Goal: Information Seeking & Learning: Learn about a topic

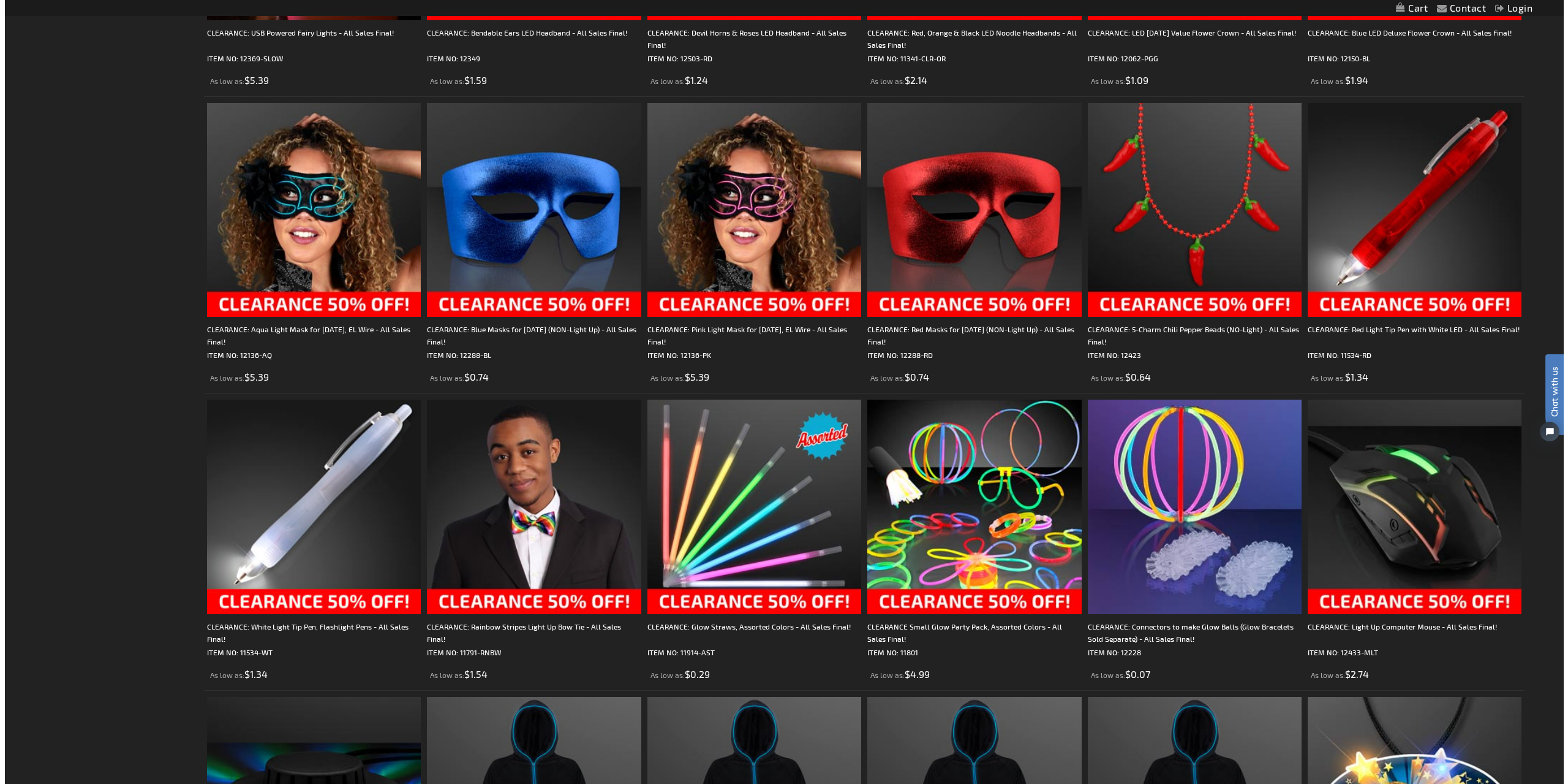
scroll to position [1361, 0]
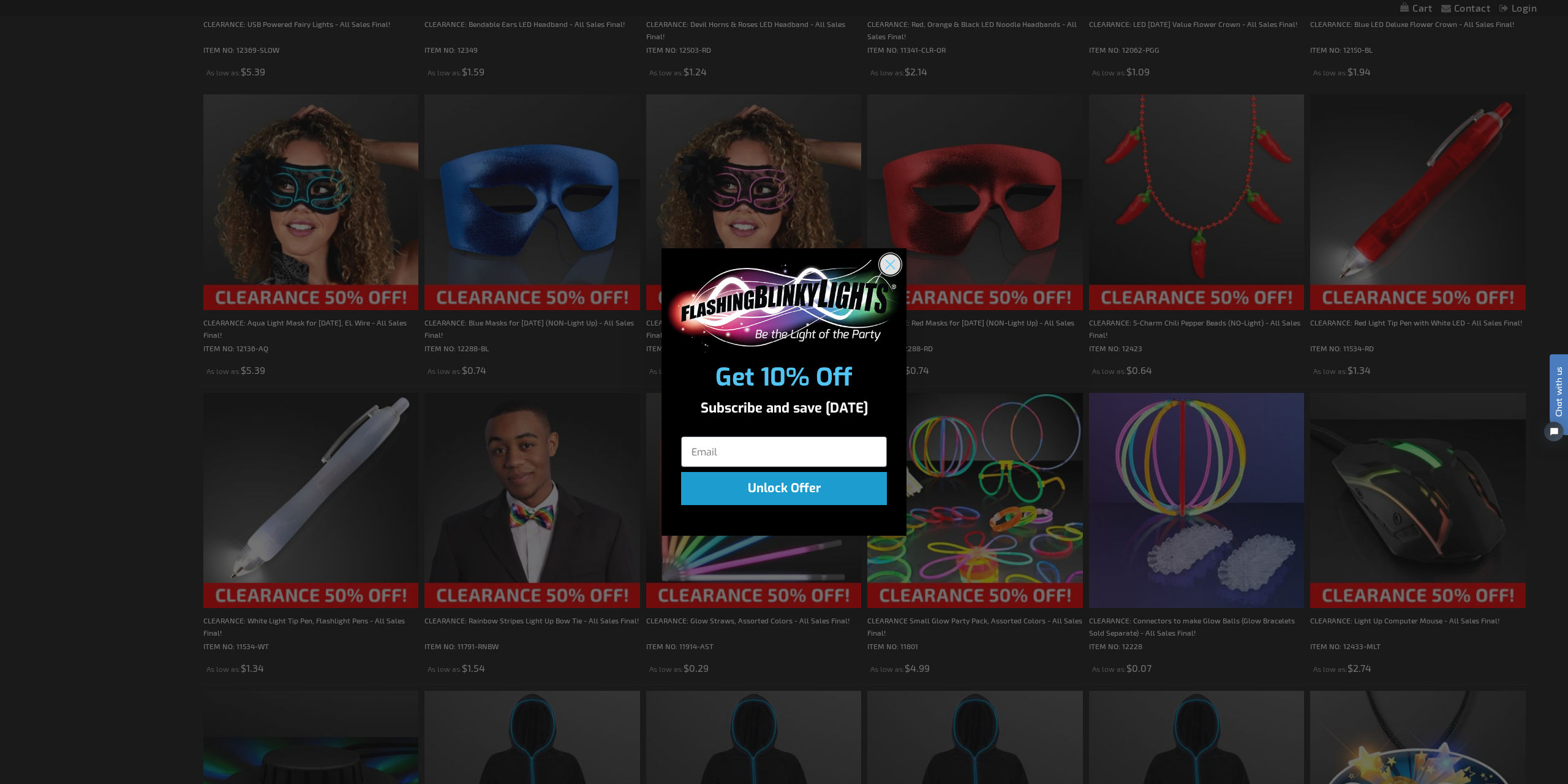
click at [888, 265] on circle "Close dialog" at bounding box center [890, 264] width 20 height 20
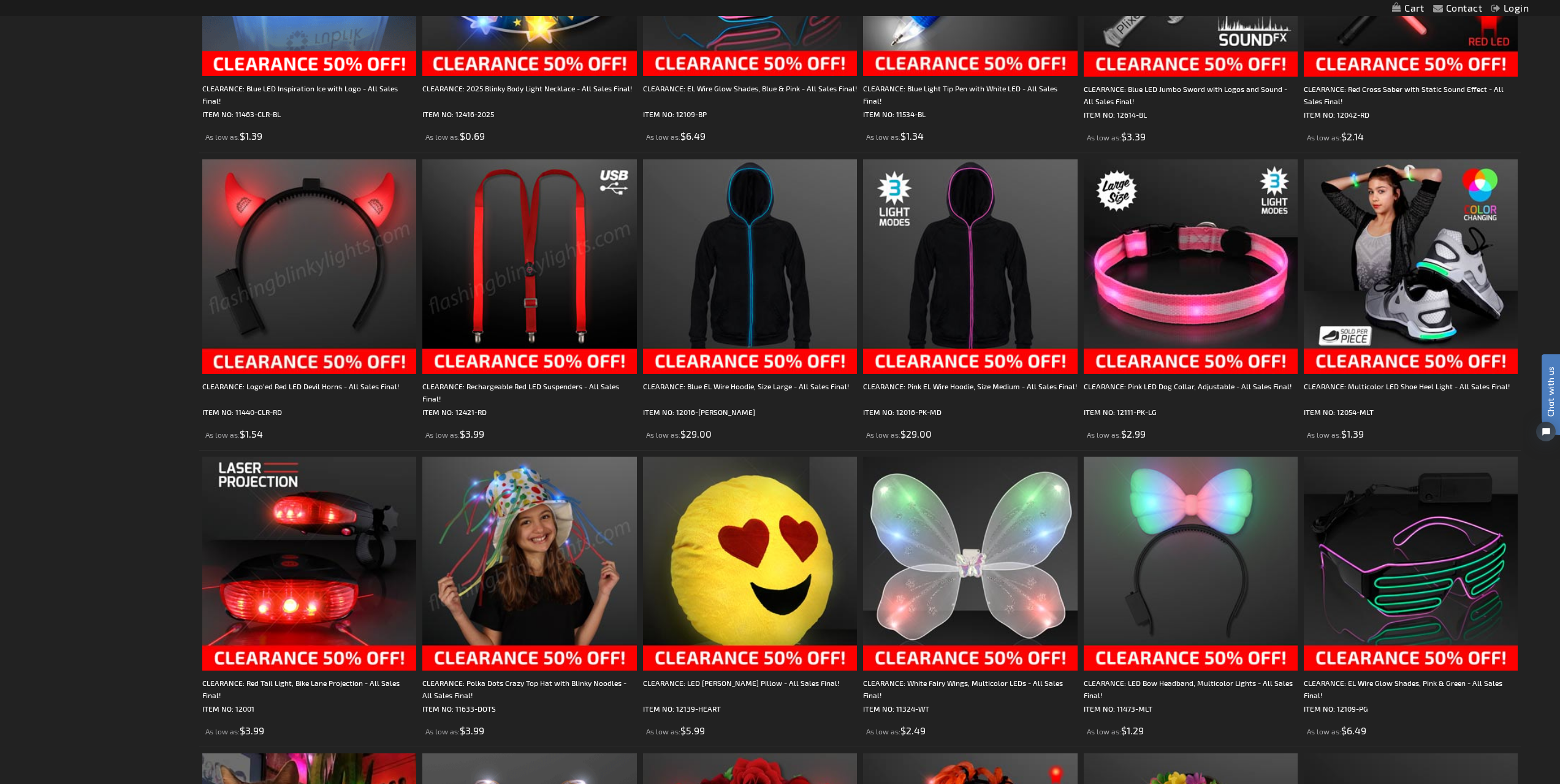
scroll to position [0, 0]
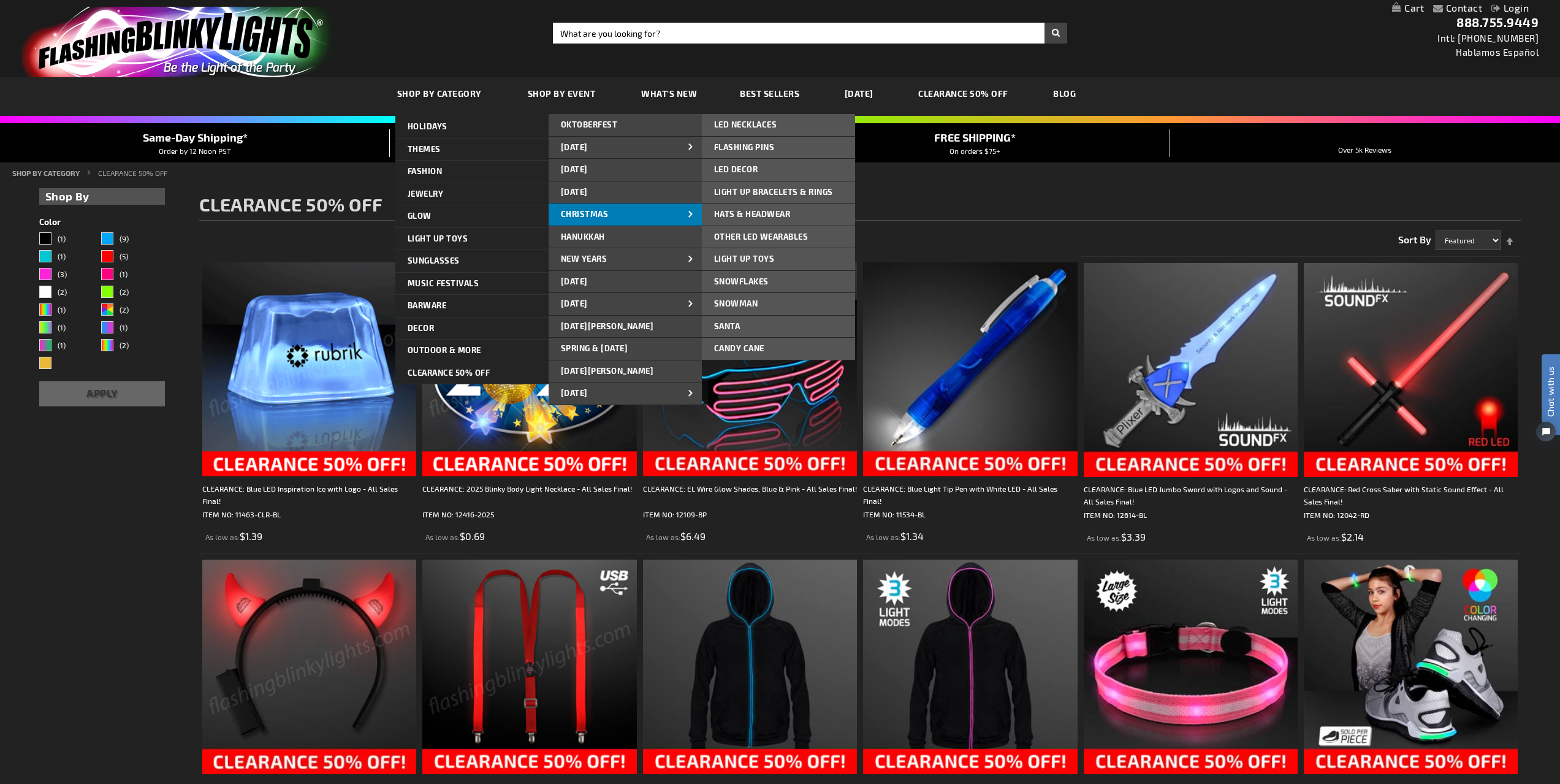
click at [657, 216] on link "CHRISTMAS" at bounding box center [625, 214] width 153 height 22
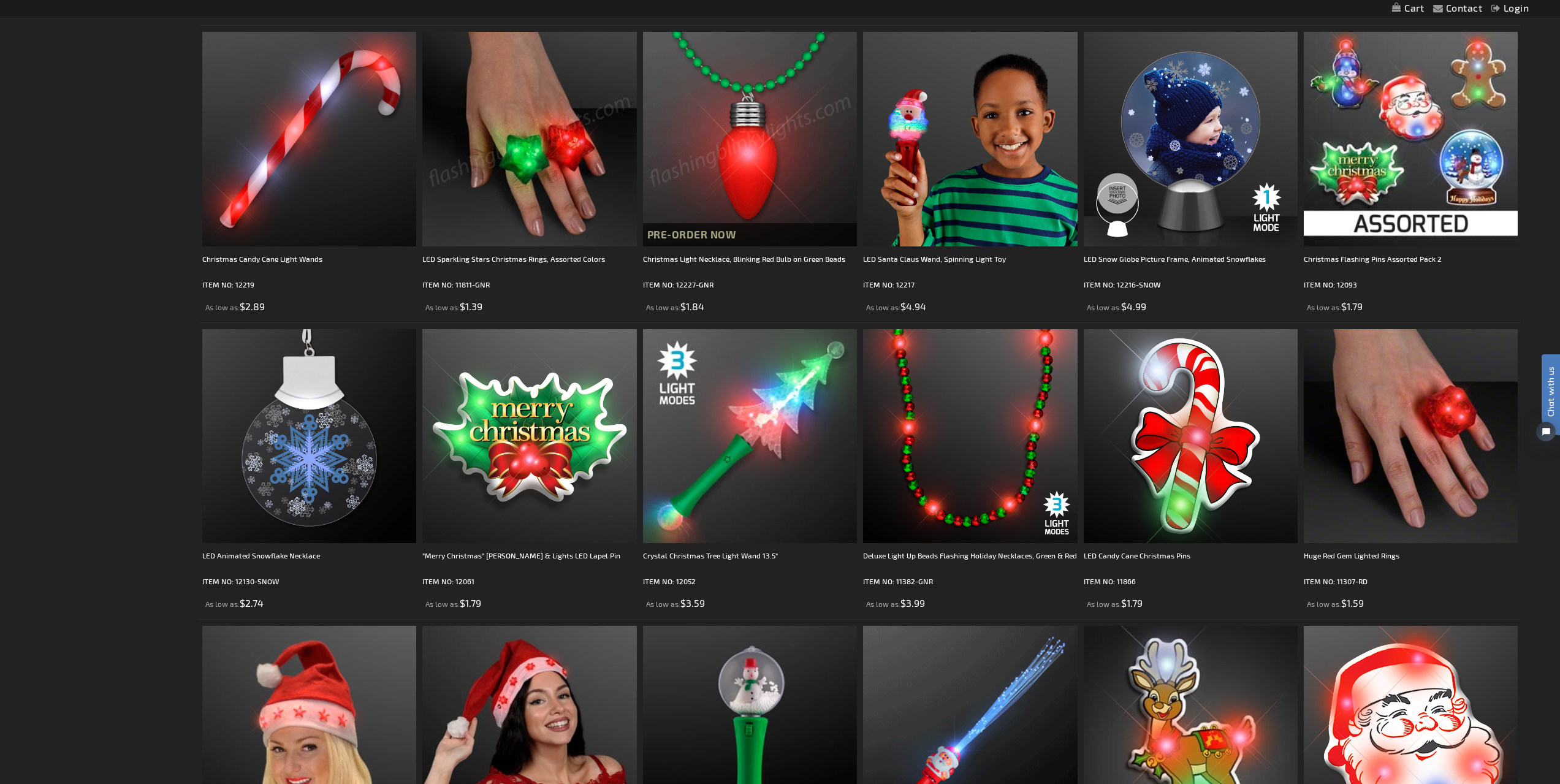
scroll to position [2542, 0]
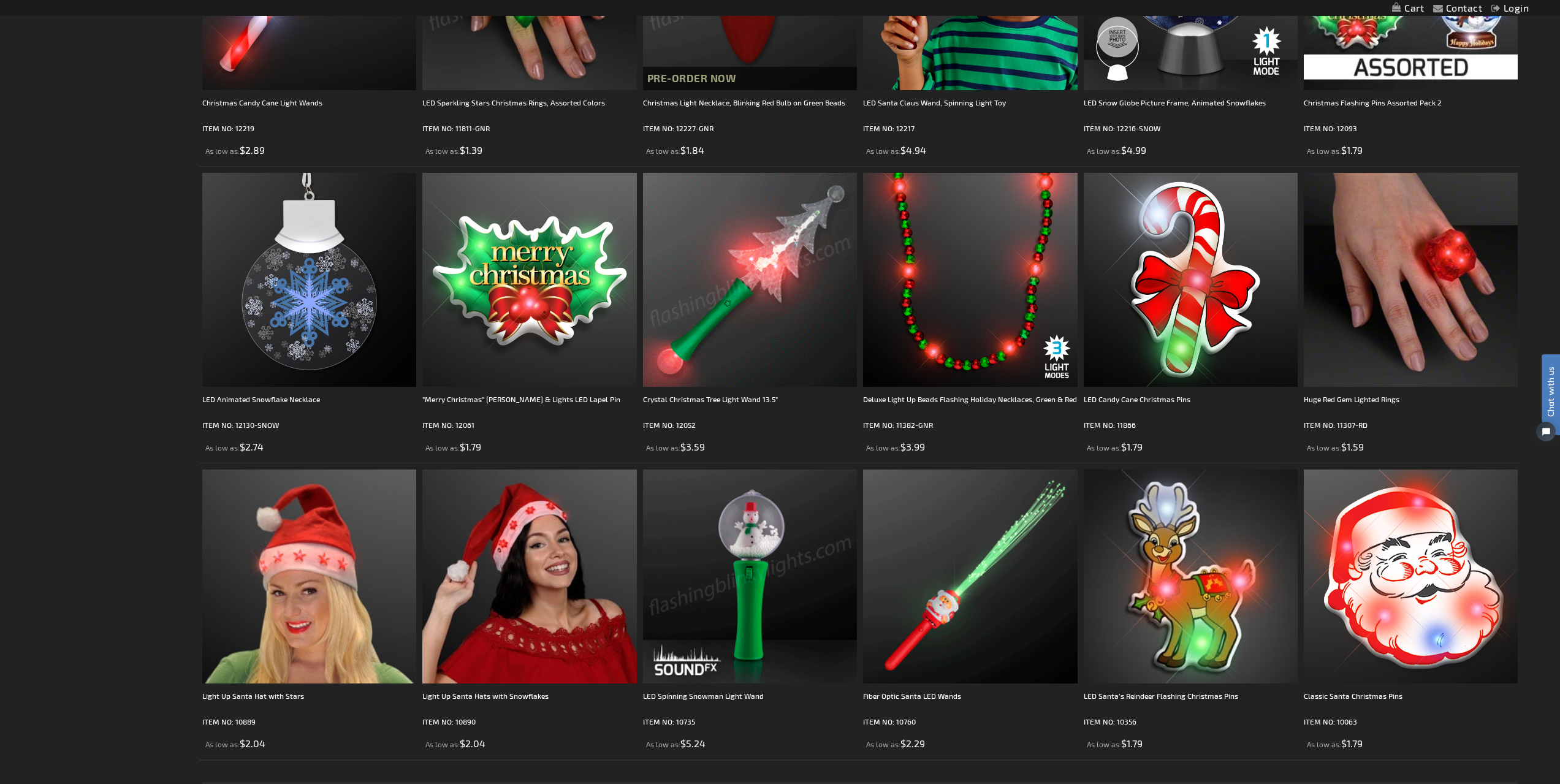
click at [797, 520] on img at bounding box center [750, 576] width 214 height 214
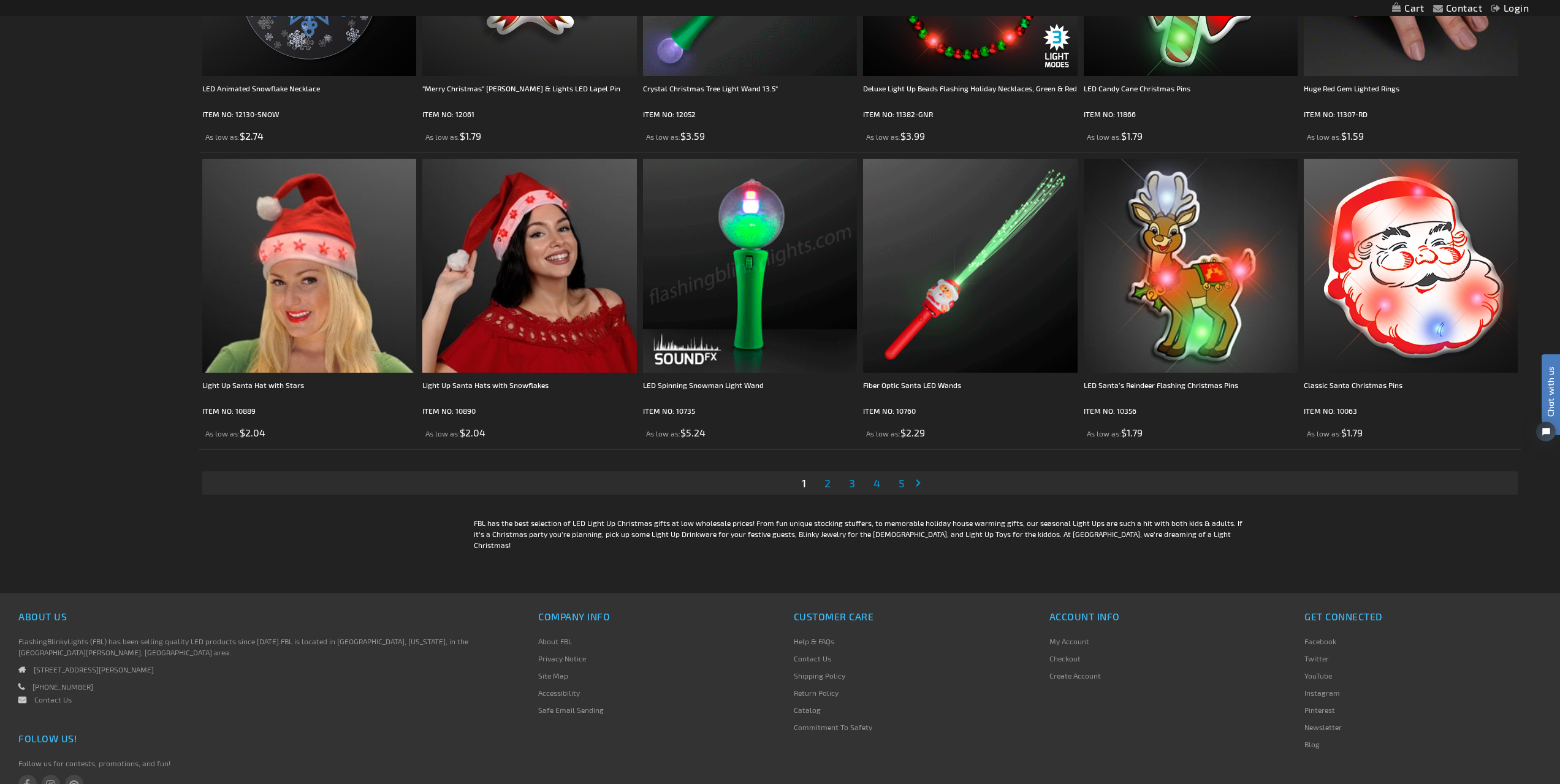
scroll to position [3009, 0]
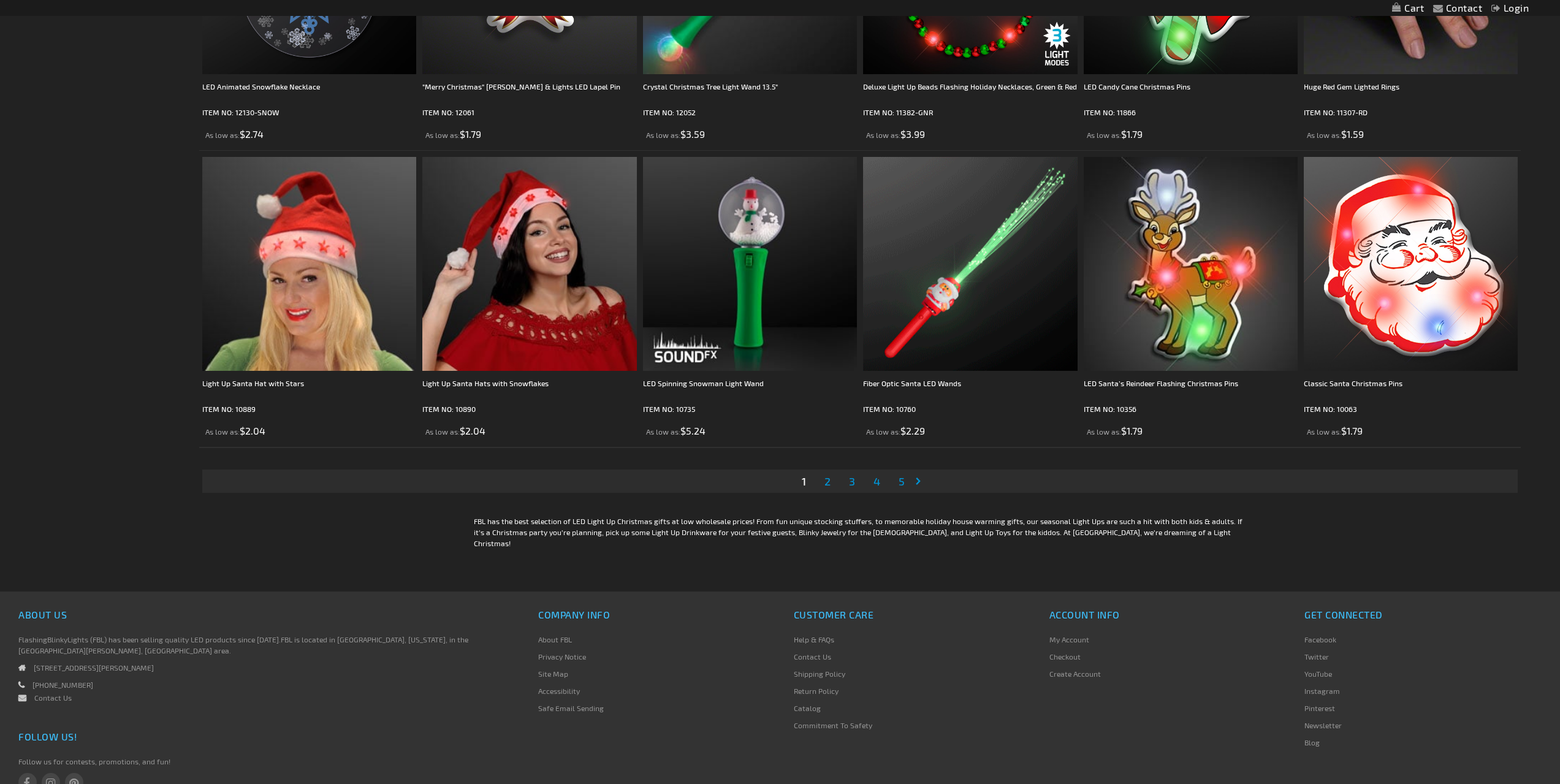
click at [827, 479] on span "2" at bounding box center [828, 481] width 6 height 13
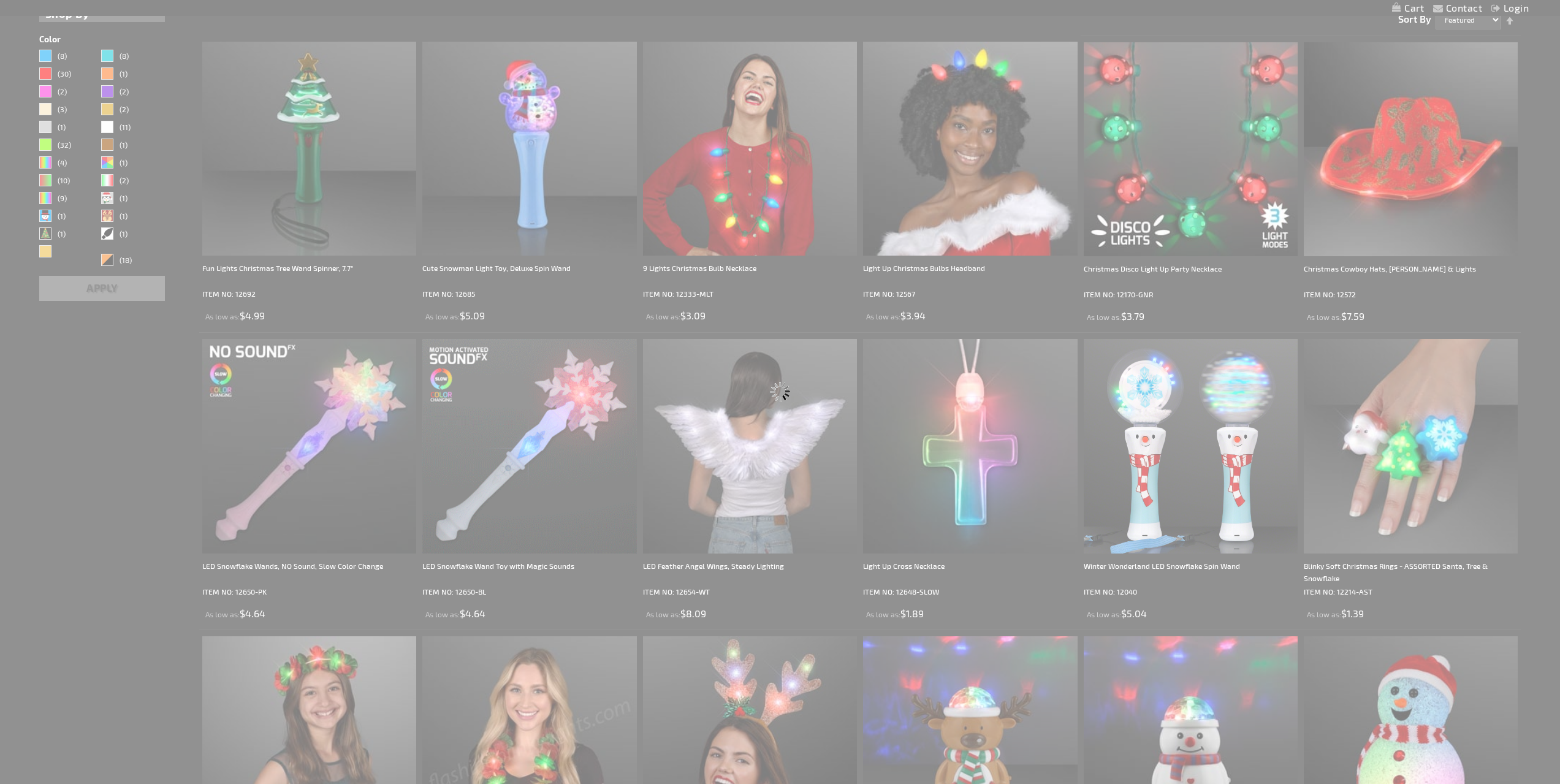
scroll to position [131, 0]
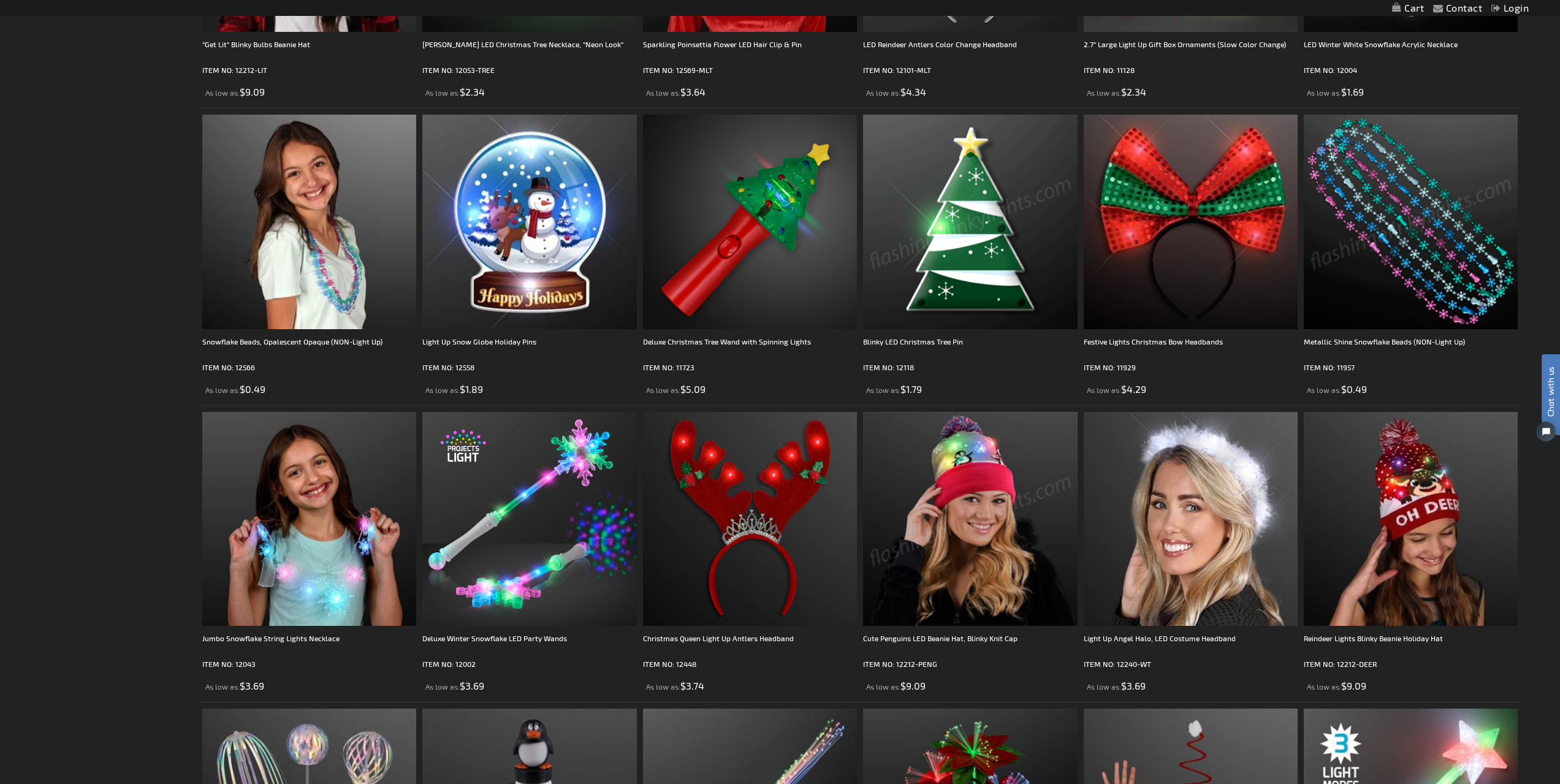
scroll to position [1868, 0]
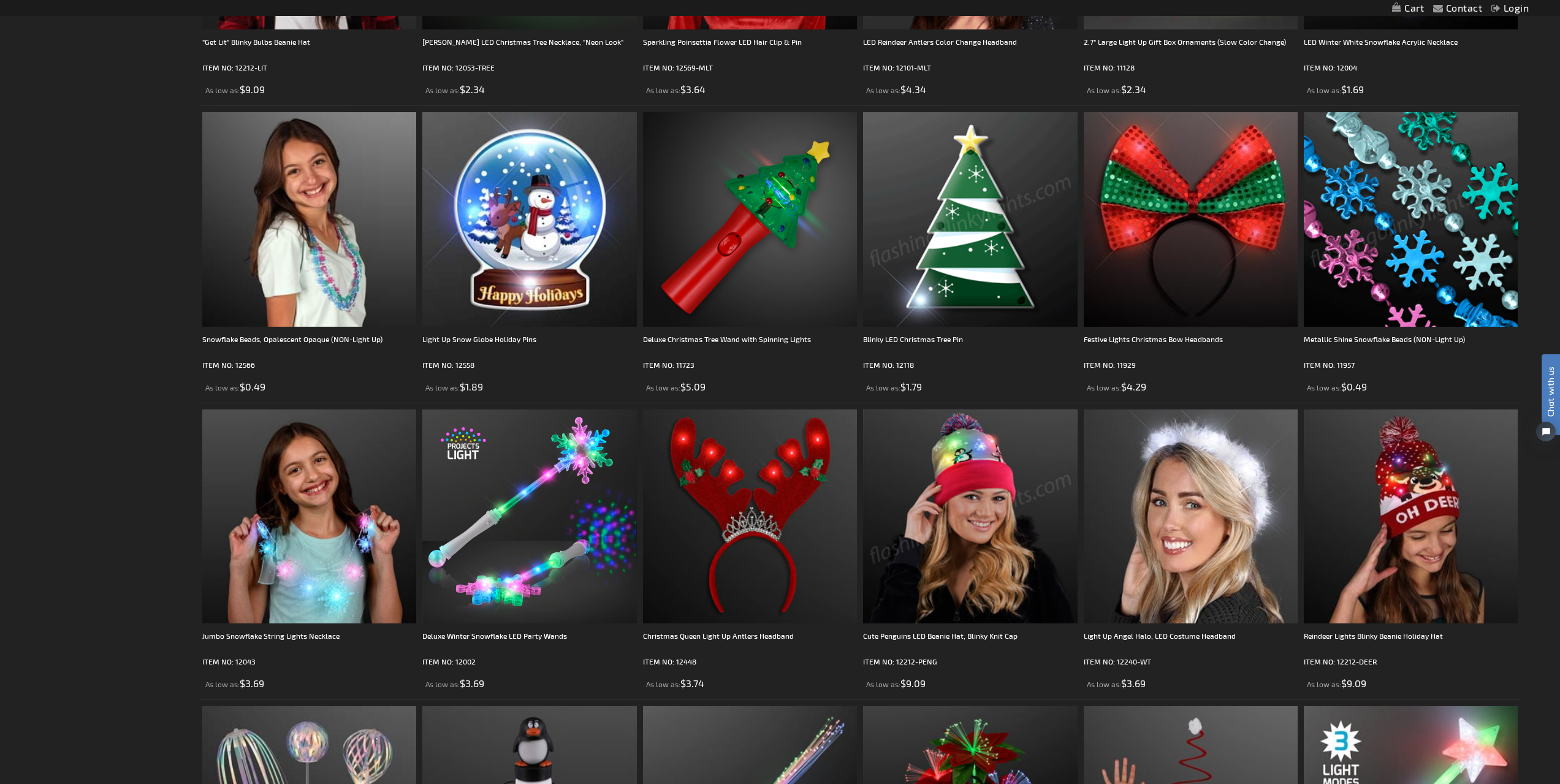
click at [872, 621] on img at bounding box center [970, 516] width 214 height 214
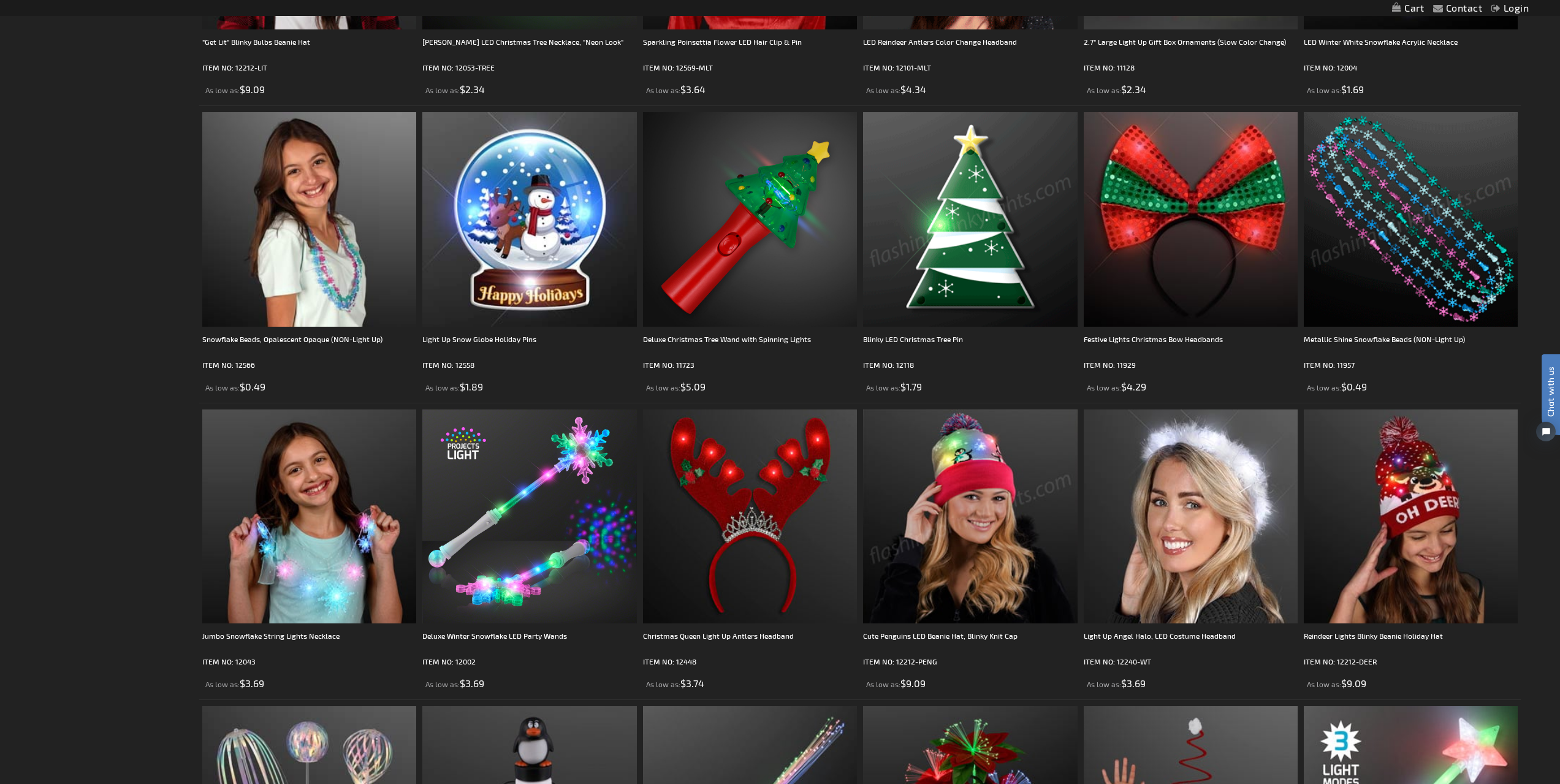
click at [872, 621] on img at bounding box center [970, 516] width 214 height 214
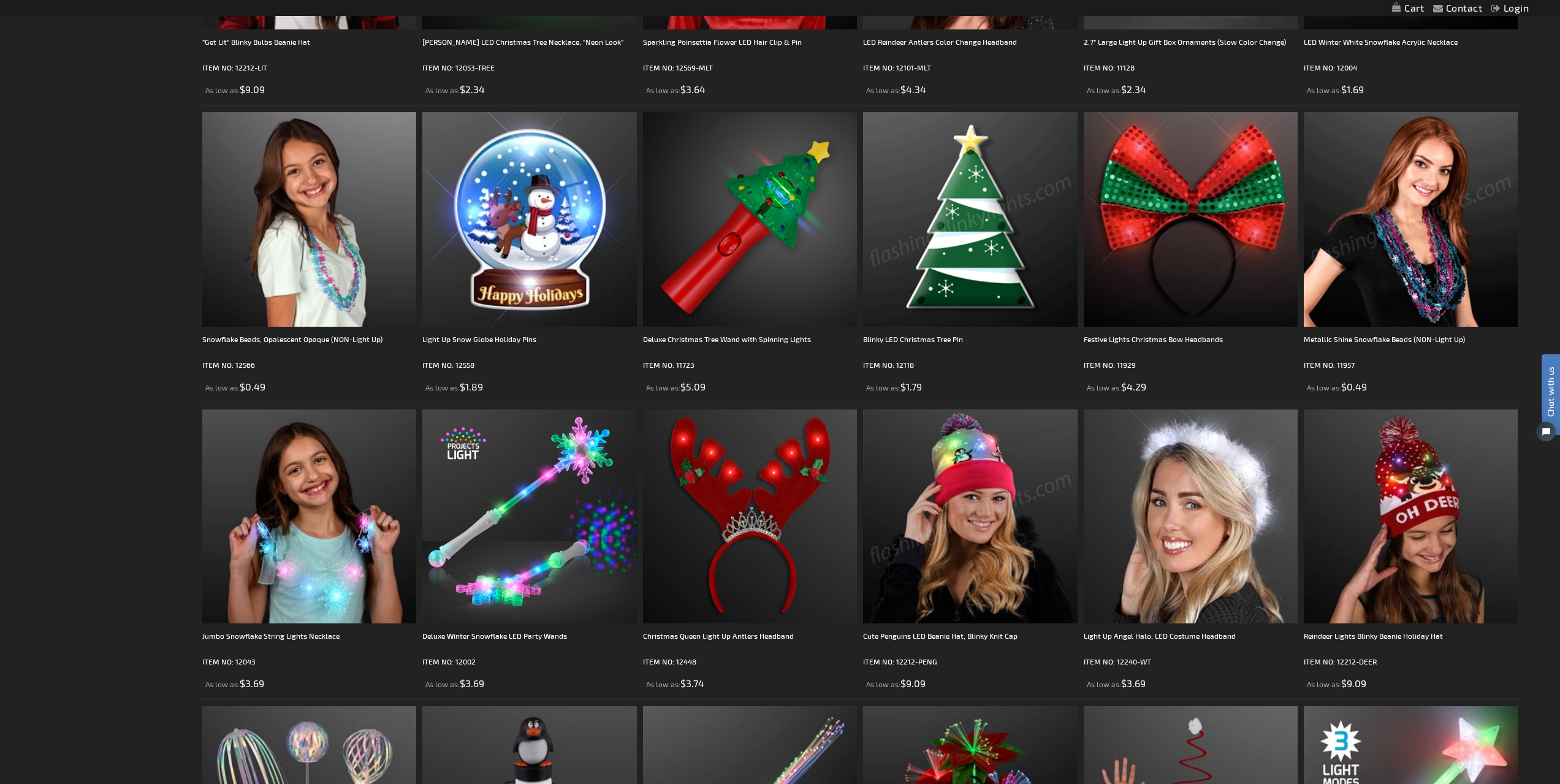
click at [872, 621] on img at bounding box center [970, 516] width 214 height 214
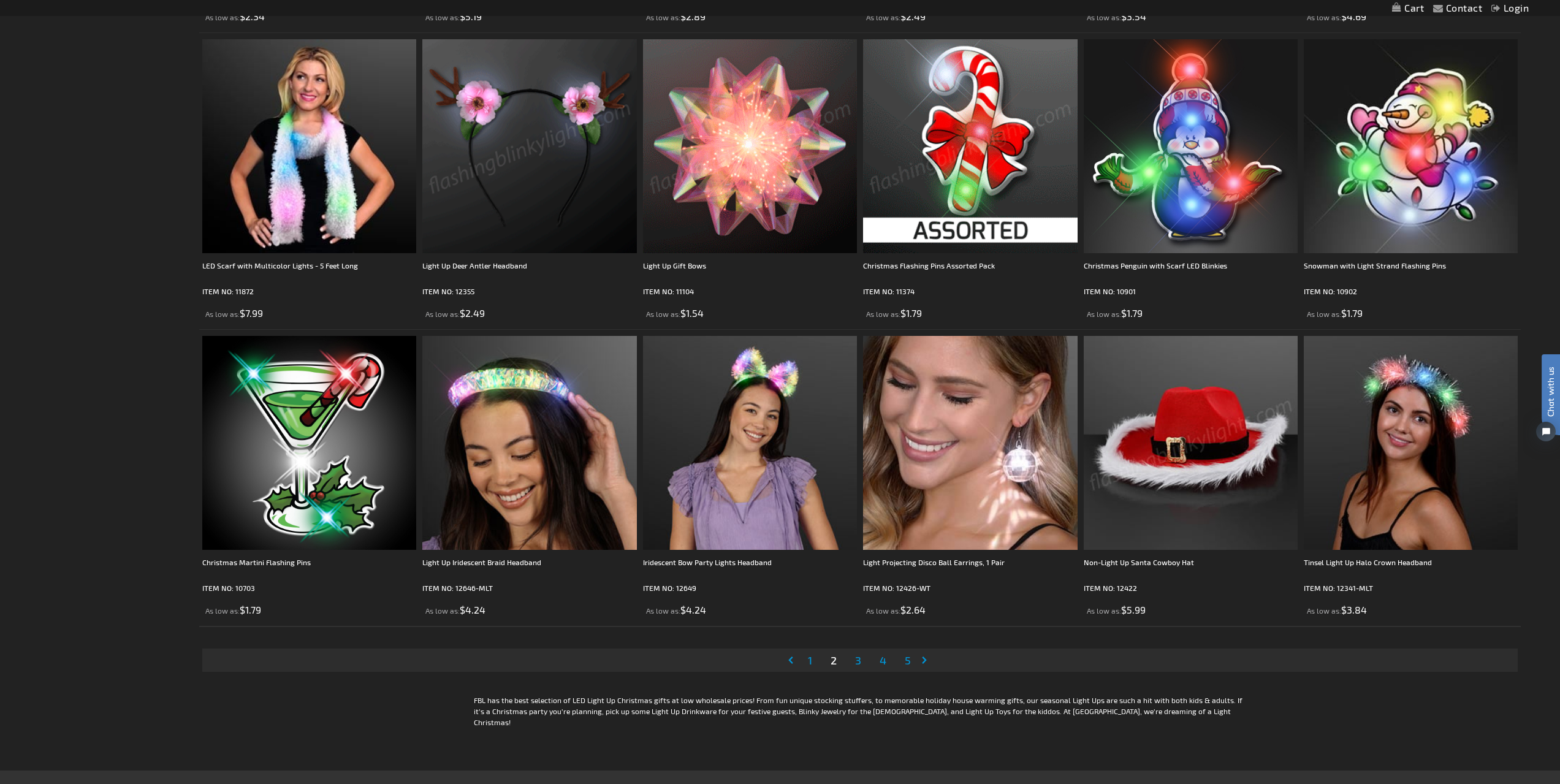
scroll to position [2832, 0]
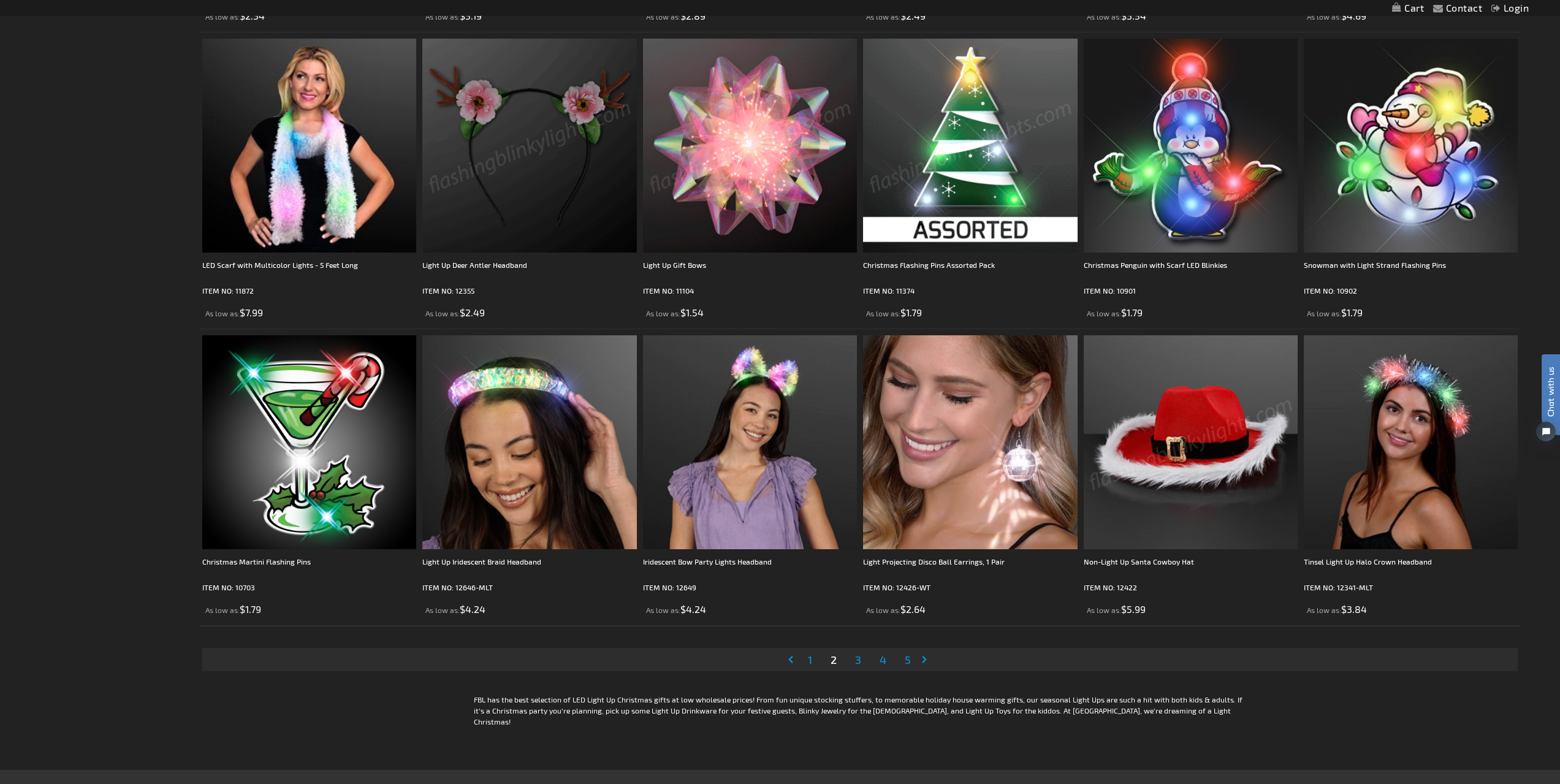
click at [858, 662] on span "3" at bounding box center [859, 659] width 6 height 13
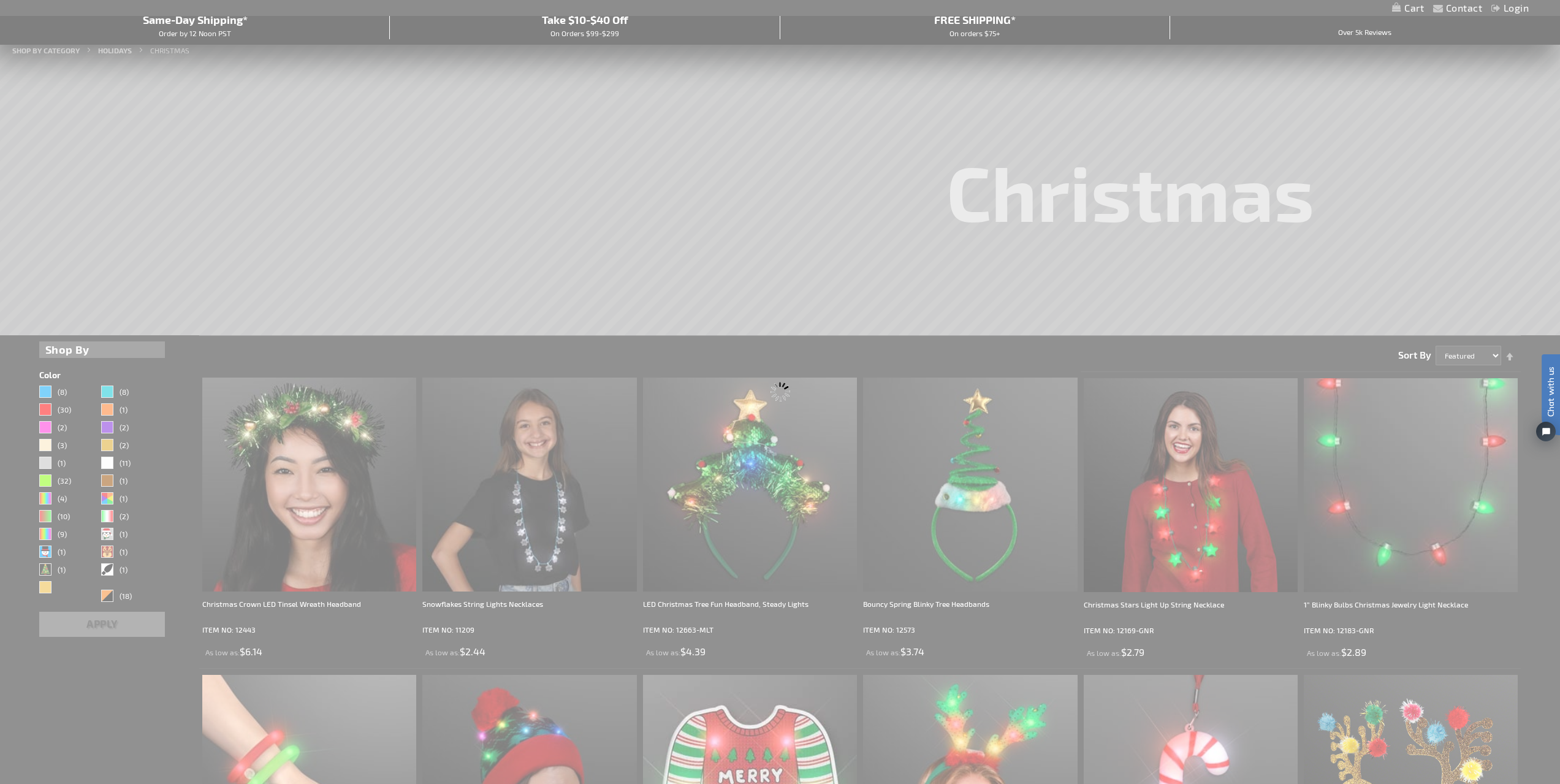
scroll to position [34, 0]
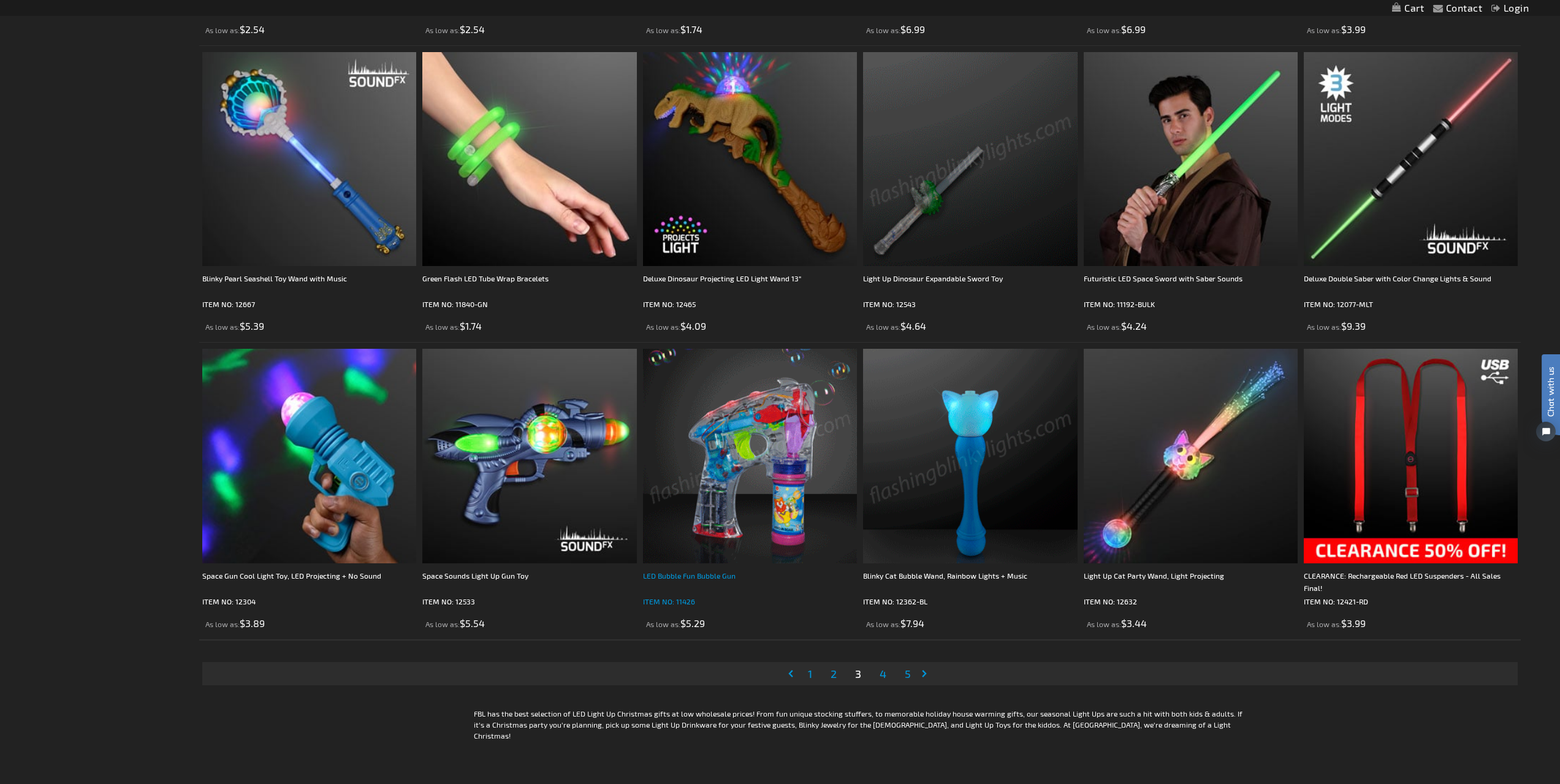
scroll to position [2824, 0]
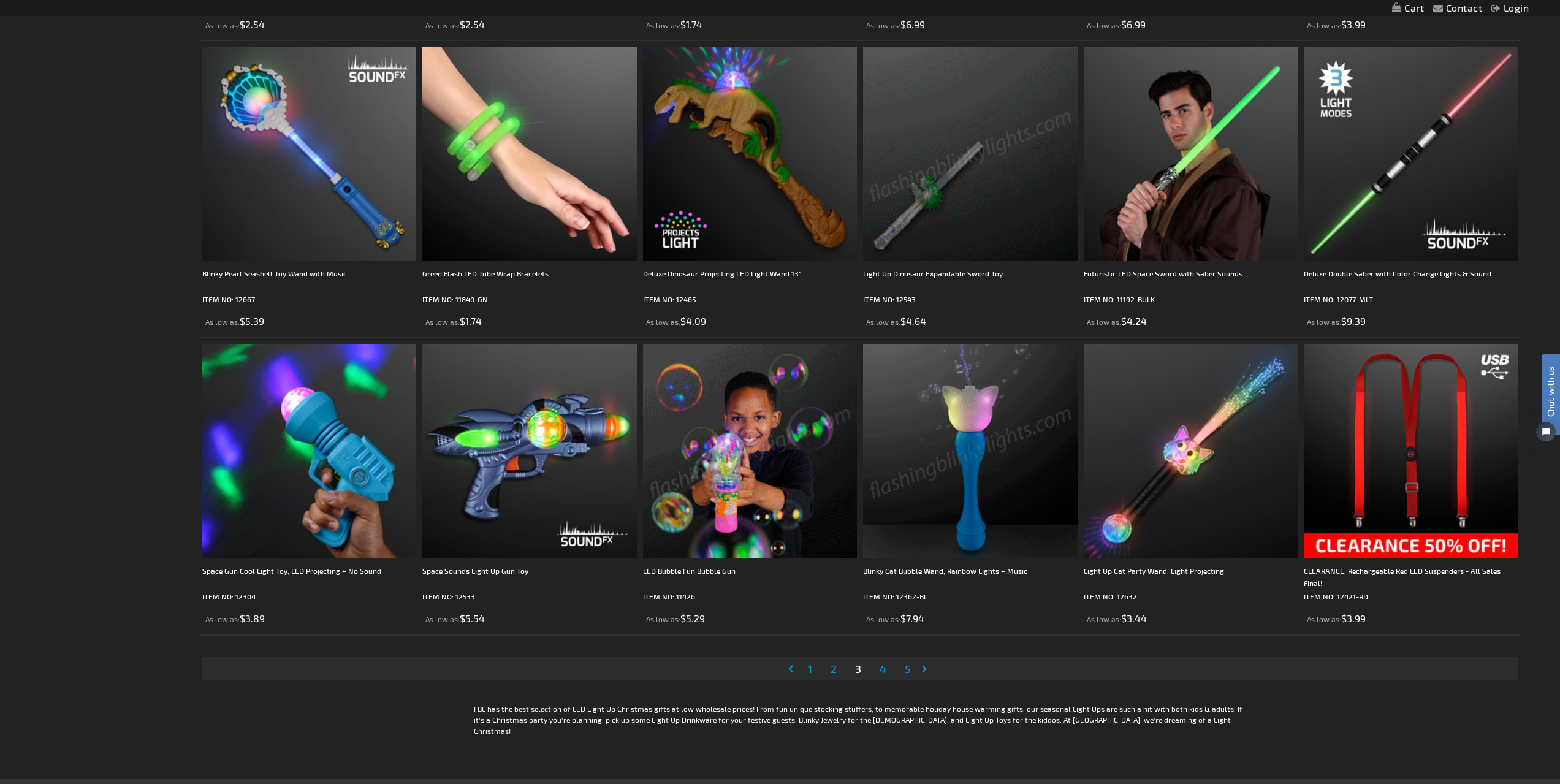
click at [881, 668] on span "4" at bounding box center [883, 668] width 7 height 13
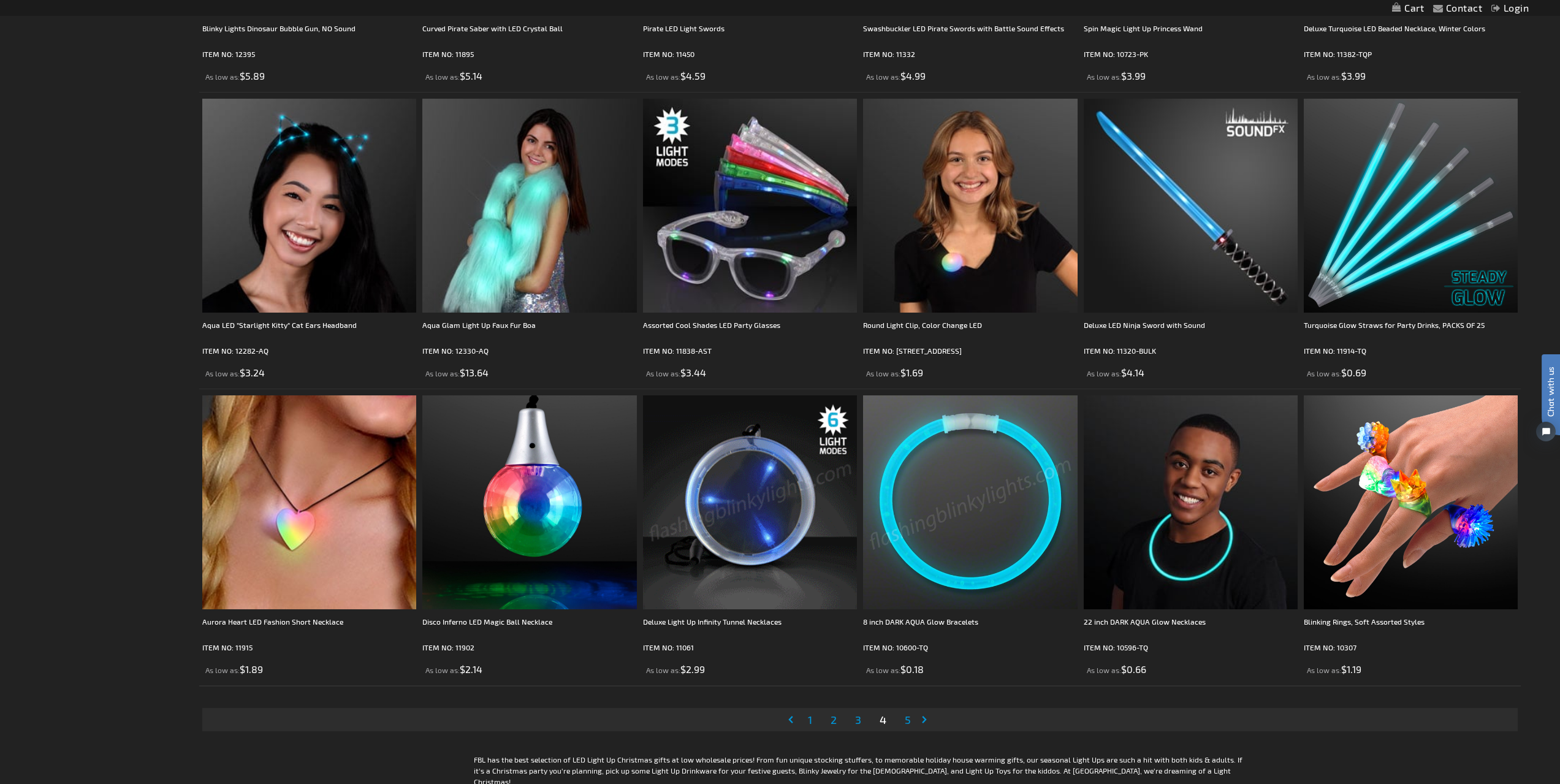
scroll to position [2828, 0]
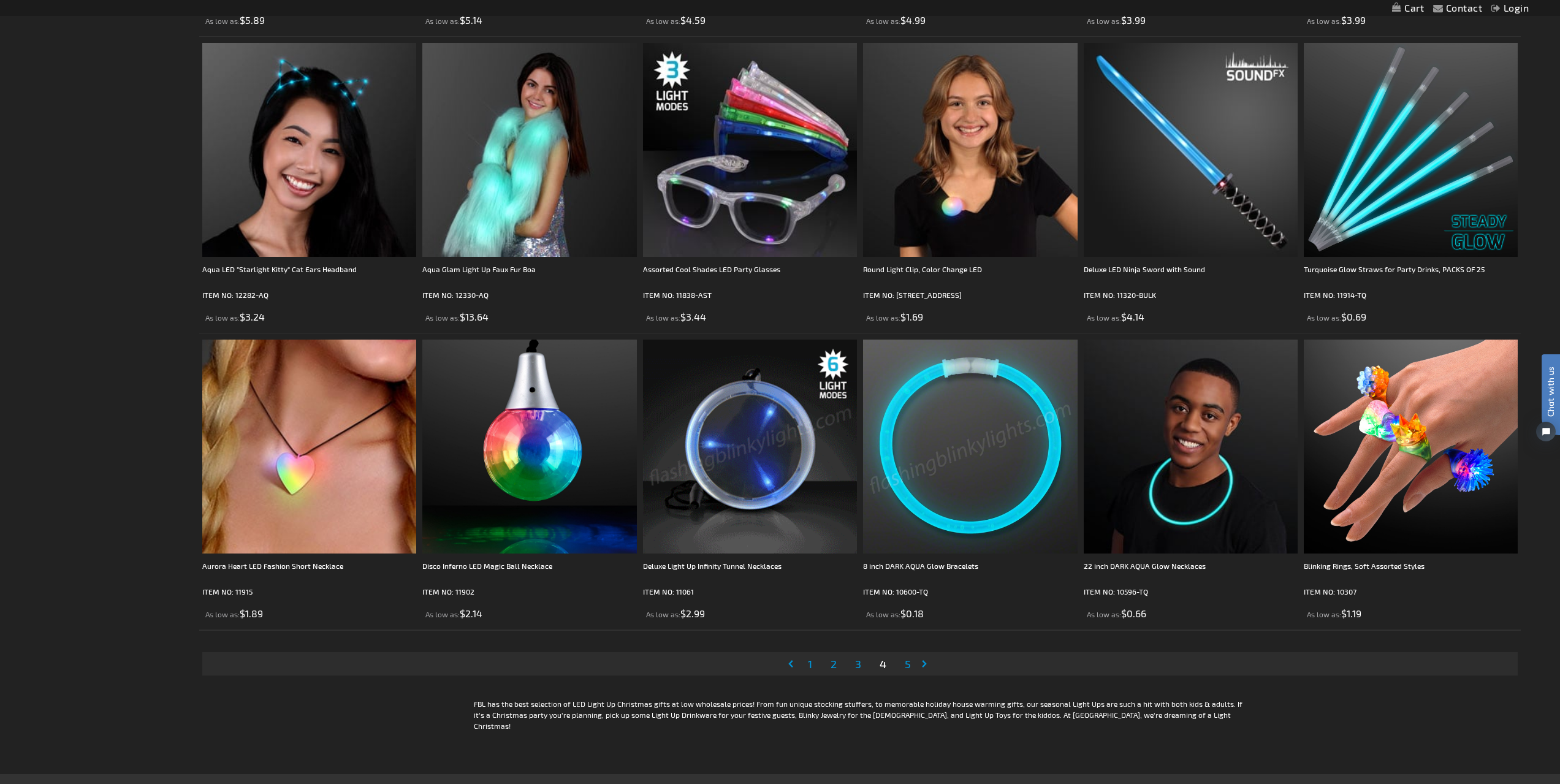
click at [858, 665] on span "3" at bounding box center [859, 663] width 6 height 13
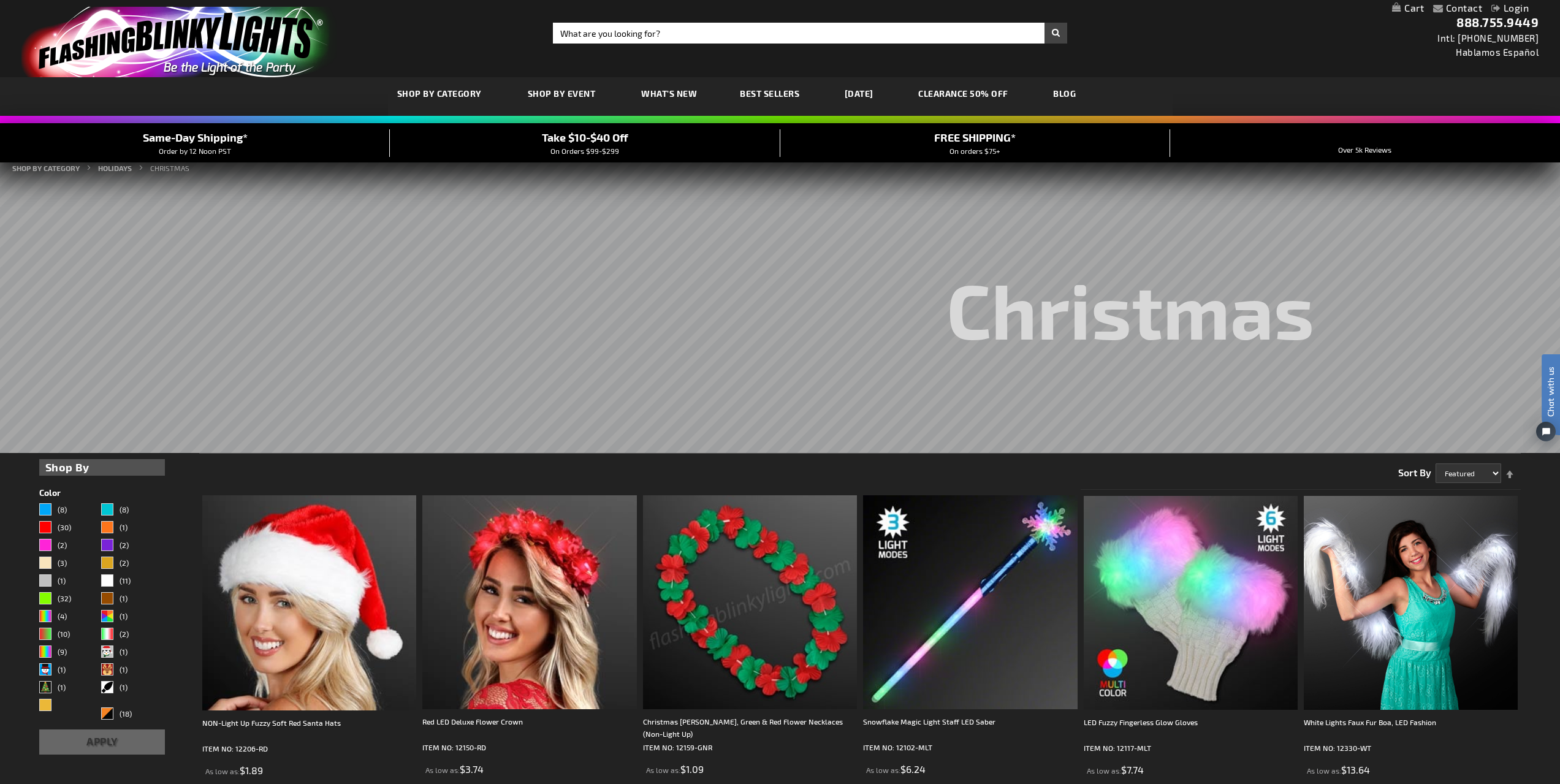
click at [645, 43] on div "Toggle Nav Search Search × Search 888.755.9449 Intl: 818-753-8303 Hablamos Espa…" at bounding box center [780, 38] width 1560 height 77
click at [647, 30] on input "Search" at bounding box center [810, 33] width 514 height 21
type input "bubble wand"
click at [1045, 23] on button "Search" at bounding box center [1056, 33] width 23 height 21
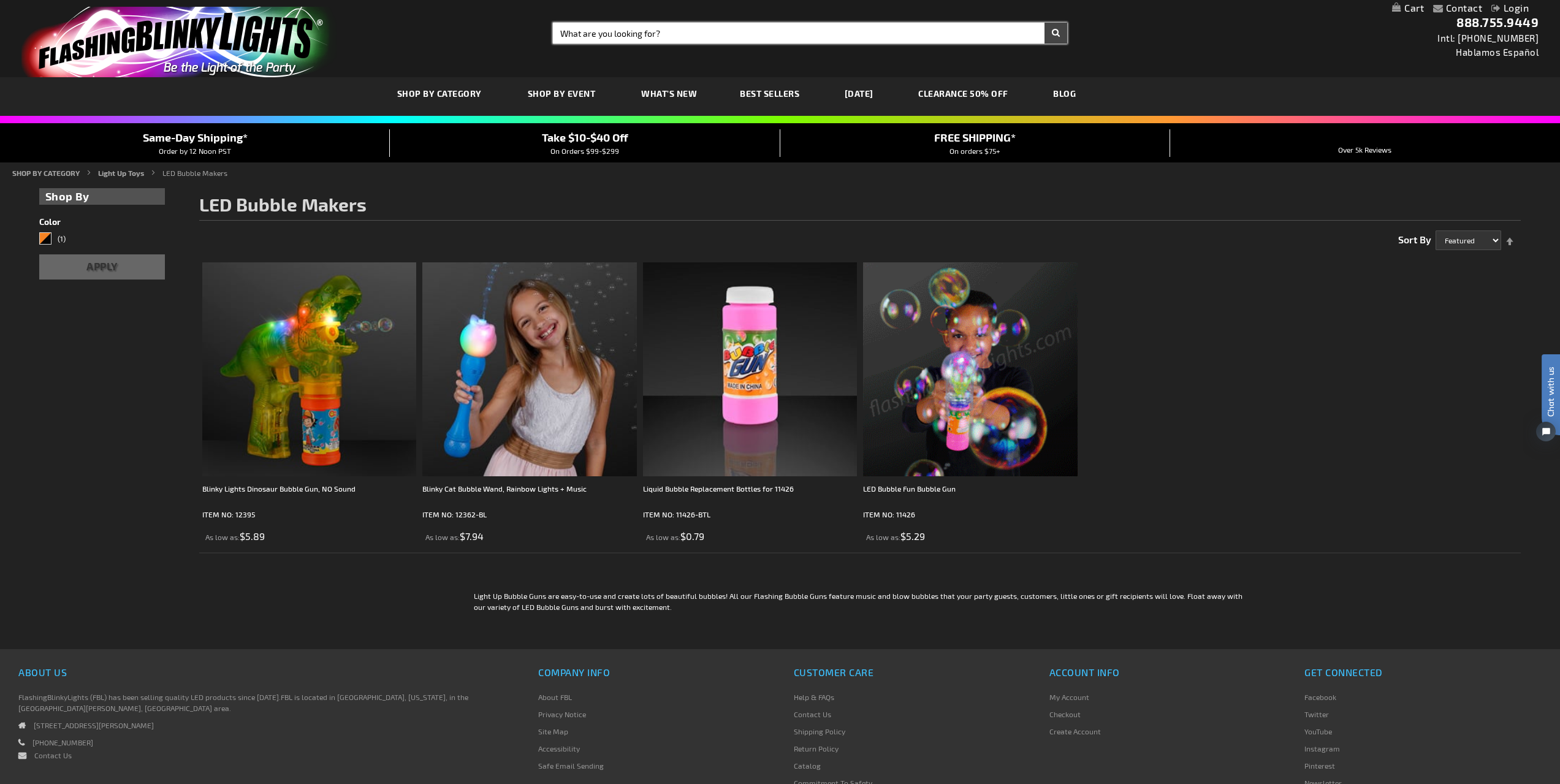
click at [650, 38] on input "Search" at bounding box center [810, 33] width 514 height 21
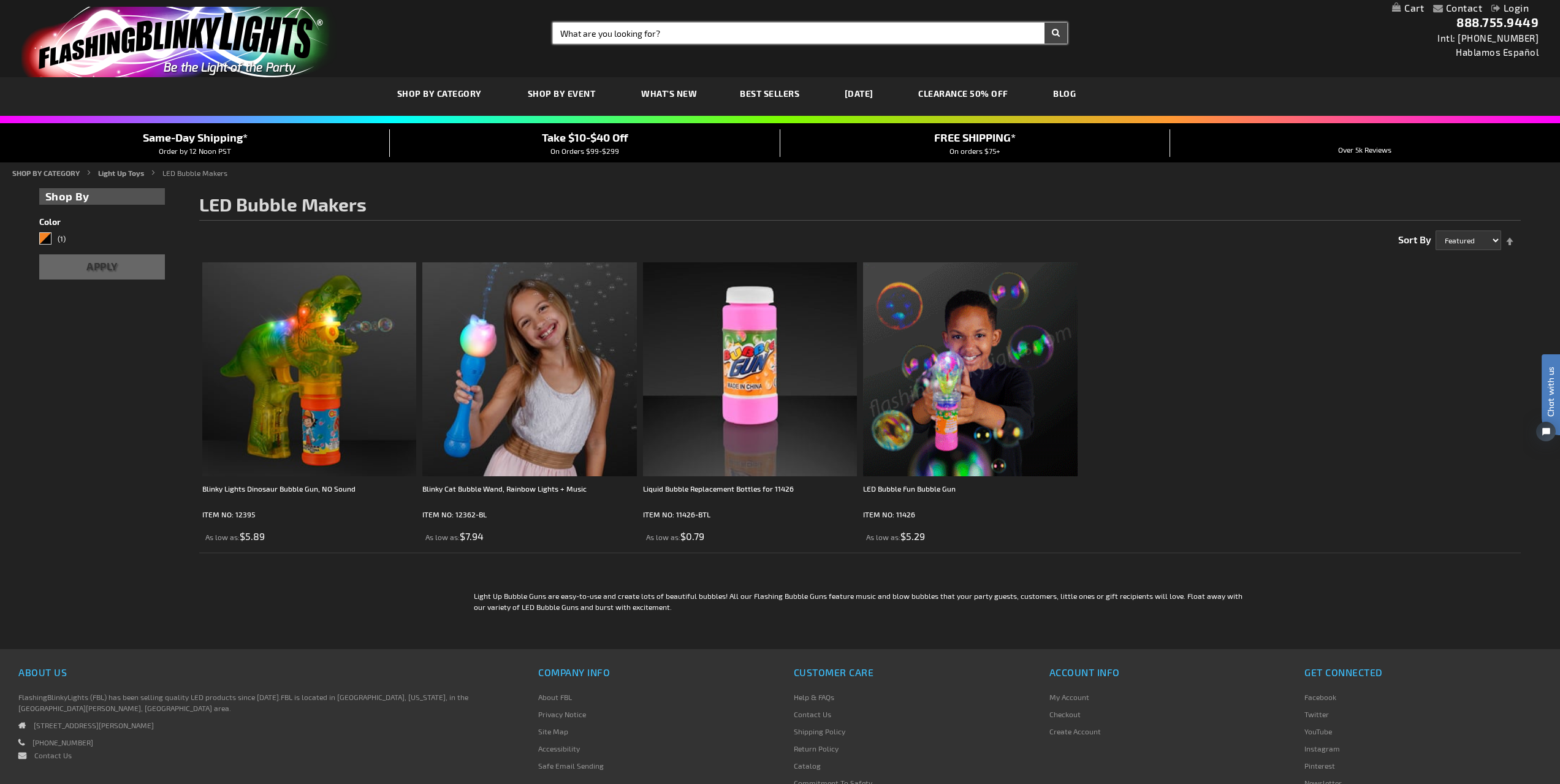
click at [650, 38] on input "Search" at bounding box center [810, 33] width 514 height 21
click at [643, 32] on input "Search" at bounding box center [810, 33] width 514 height 21
type input "snowman glasses"
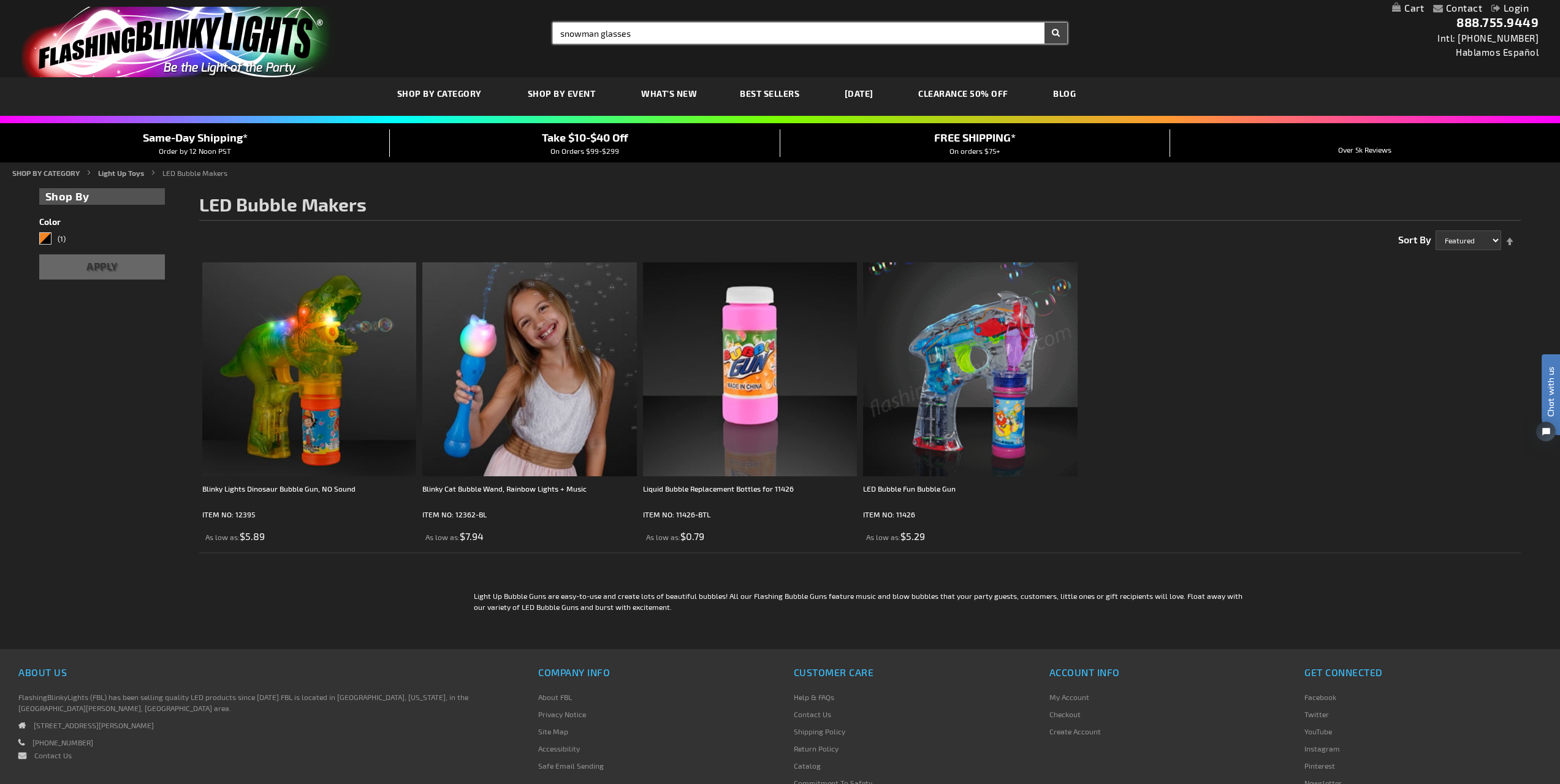
click at [1045, 23] on button "Search" at bounding box center [1056, 33] width 23 height 21
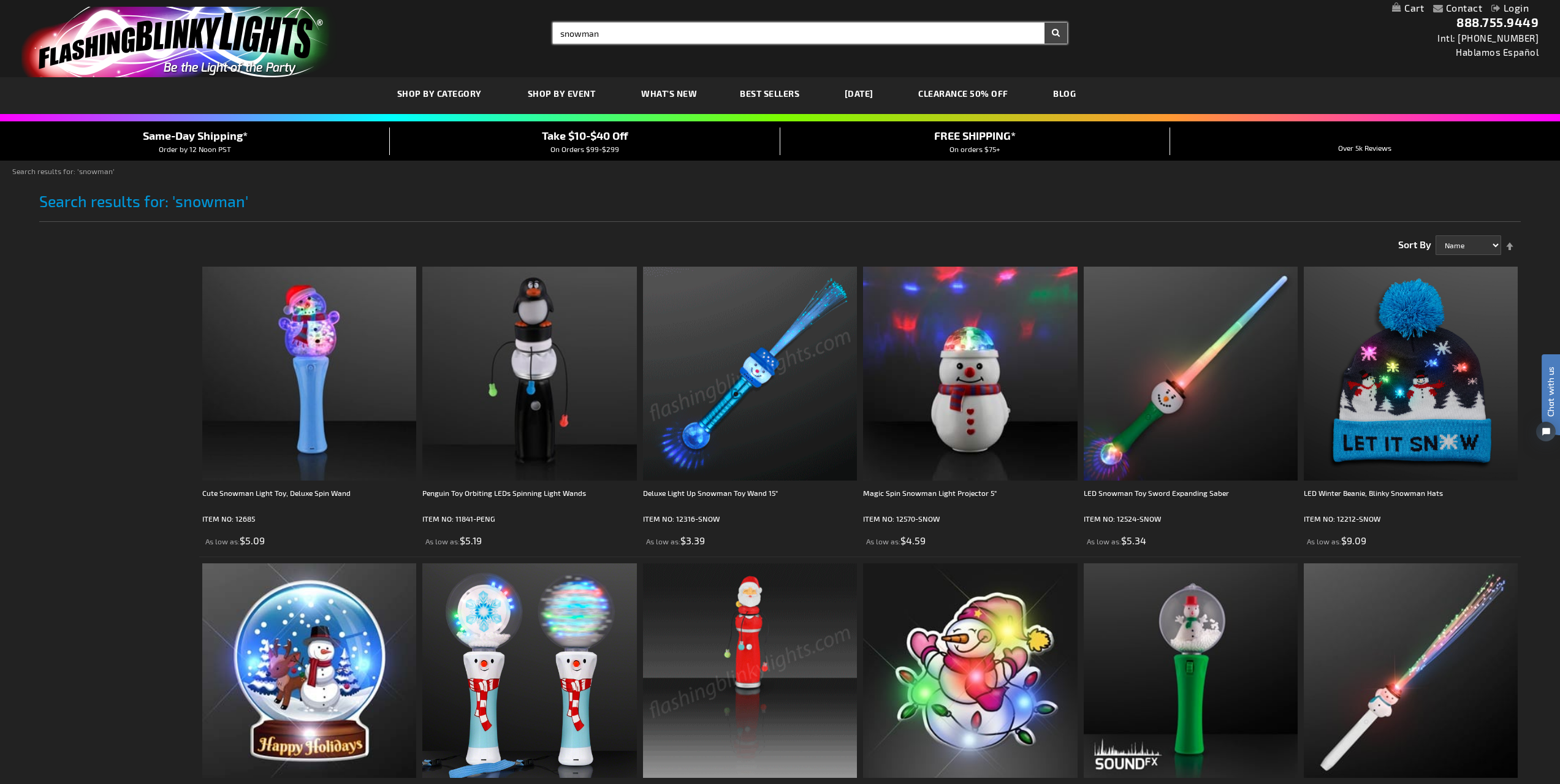
click at [615, 31] on input "snowman" at bounding box center [810, 33] width 514 height 21
type input "s"
type input "glasses"
click at [1045, 23] on button "Search" at bounding box center [1056, 33] width 23 height 21
